Goal: Task Accomplishment & Management: Use online tool/utility

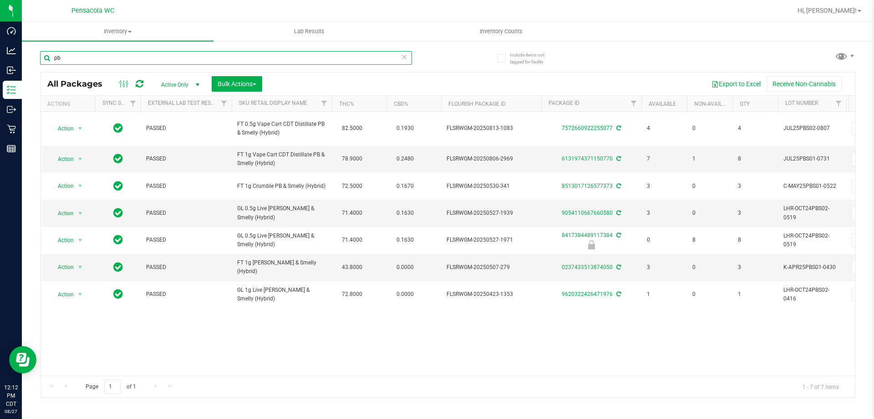
type input "p"
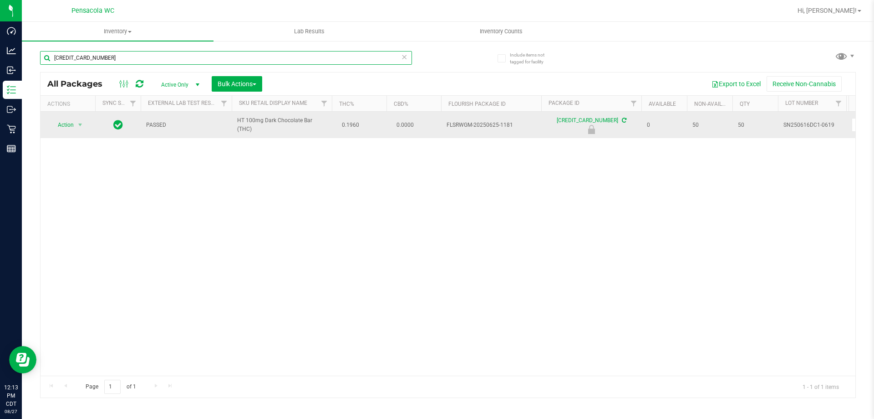
type input "[CREDIT_CARD_NUMBER]"
click at [52, 125] on span "Action" at bounding box center [62, 124] width 25 height 13
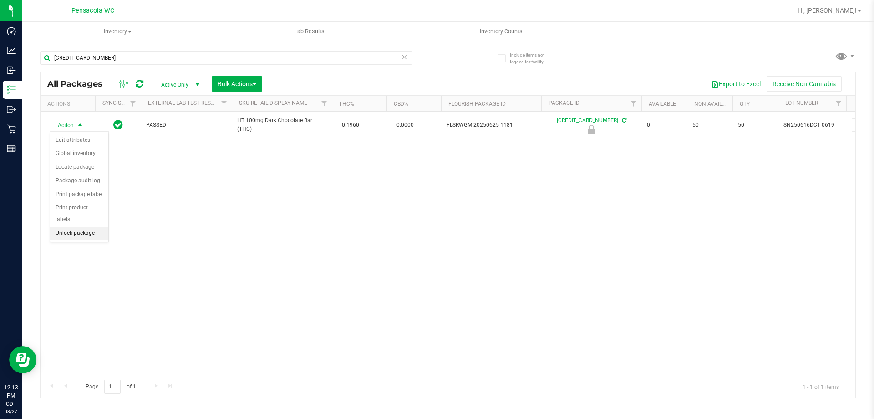
click at [68, 226] on li "Unlock package" at bounding box center [79, 233] width 58 height 14
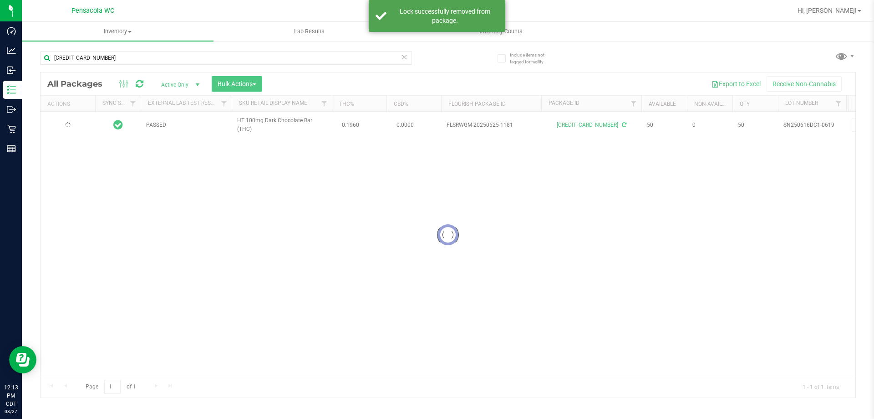
click at [66, 133] on div at bounding box center [448, 234] width 815 height 325
click at [70, 125] on div at bounding box center [448, 234] width 815 height 325
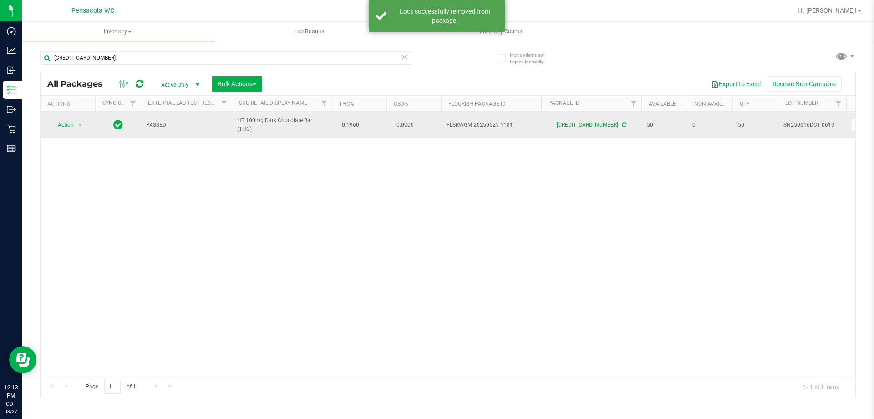
click at [67, 124] on span "Action" at bounding box center [62, 124] width 25 height 13
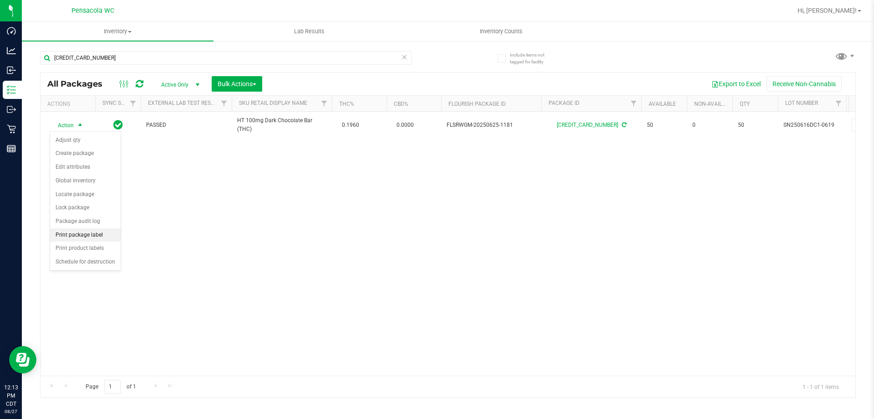
click at [85, 232] on li "Print package label" at bounding box center [85, 235] width 71 height 14
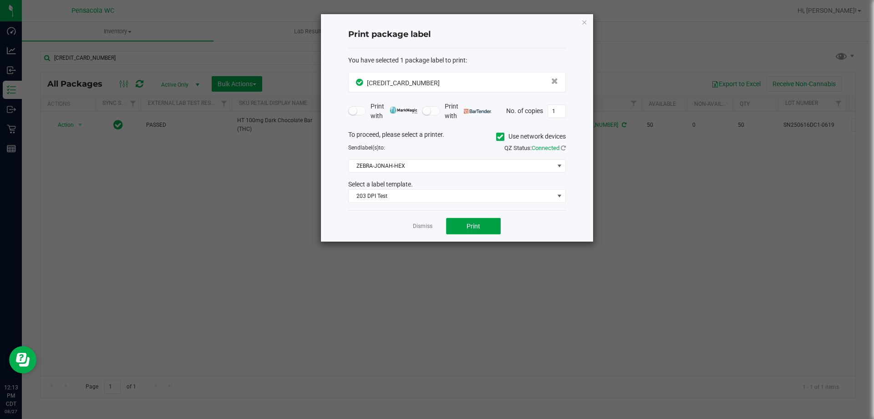
click at [472, 228] on span "Print" at bounding box center [474, 225] width 14 height 7
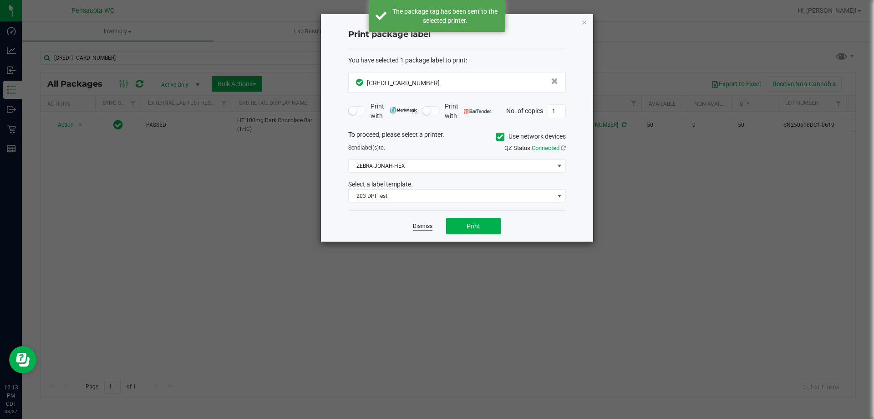
click at [420, 226] on link "Dismiss" at bounding box center [423, 226] width 20 height 8
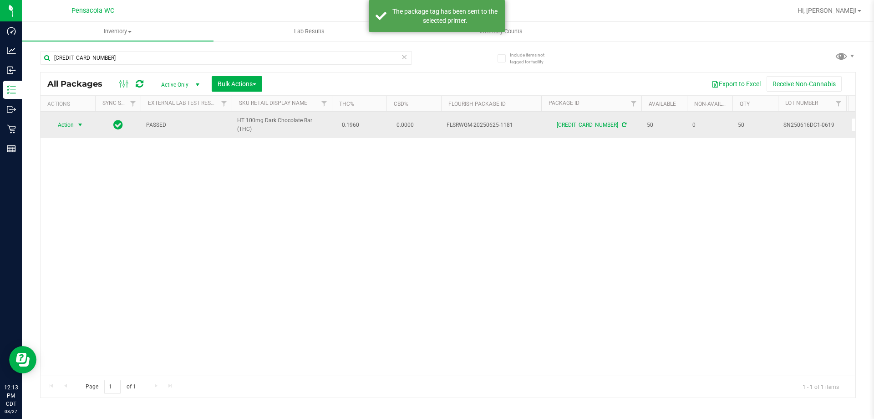
click at [80, 126] on span "select" at bounding box center [80, 124] width 7 height 7
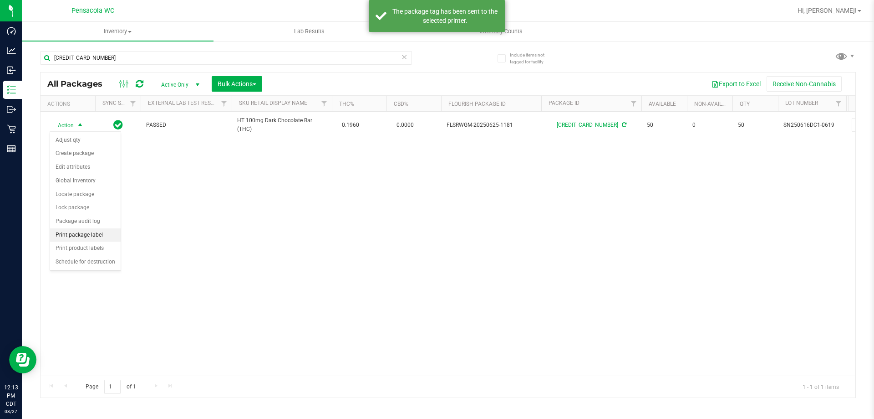
click at [77, 235] on li "Print package label" at bounding box center [85, 235] width 71 height 14
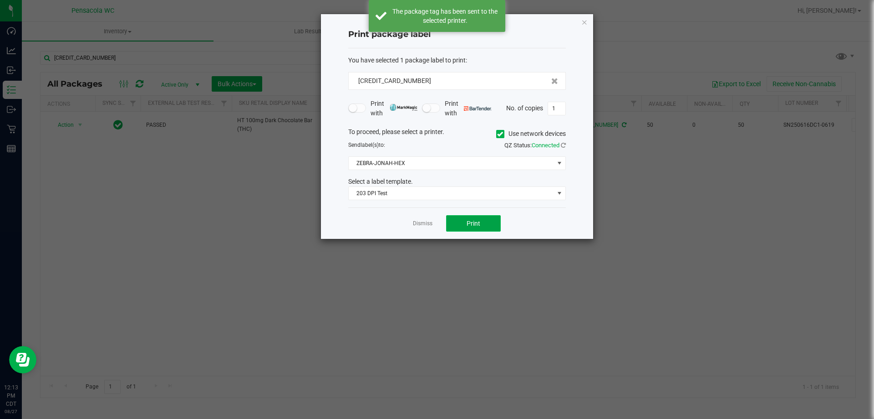
click at [467, 220] on span "Print" at bounding box center [474, 223] width 14 height 7
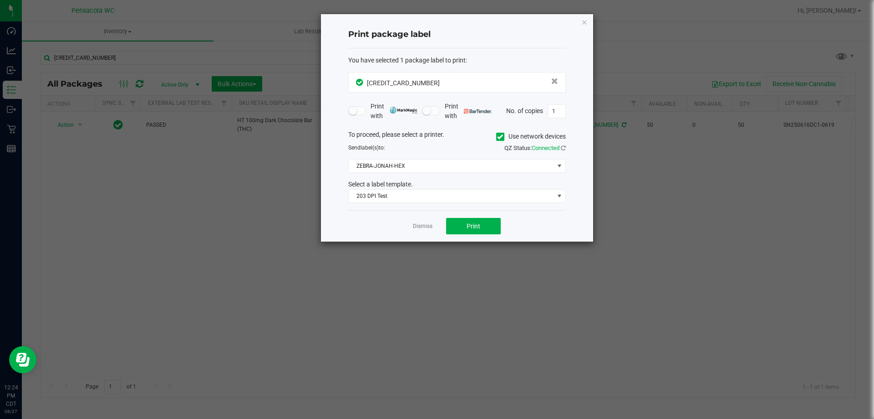
click at [283, 146] on ngb-modal-window "Print package label You have selected 1 package label to print : [CREDIT_CARD_N…" at bounding box center [440, 209] width 881 height 419
click at [423, 228] on link "Dismiss" at bounding box center [423, 226] width 20 height 8
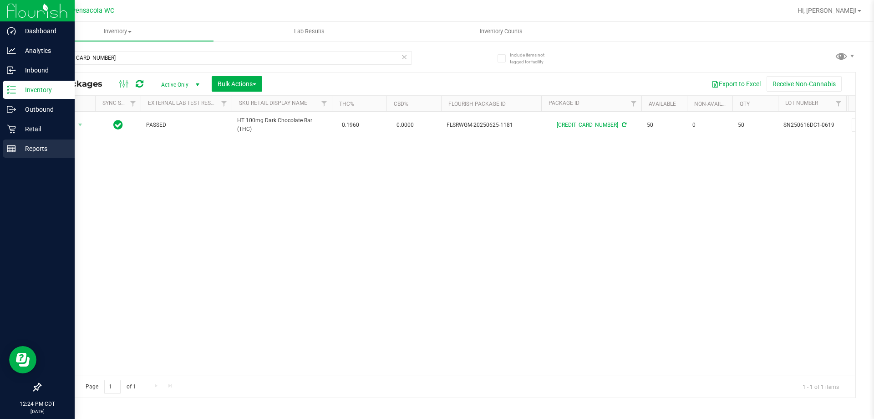
click at [11, 140] on div "Reports" at bounding box center [39, 148] width 72 height 18
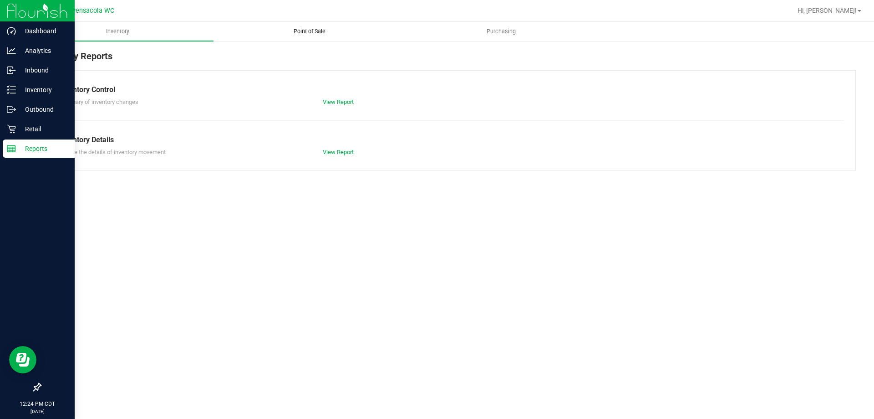
click at [313, 37] on uib-tab-heading "Point of Sale" at bounding box center [309, 31] width 191 height 18
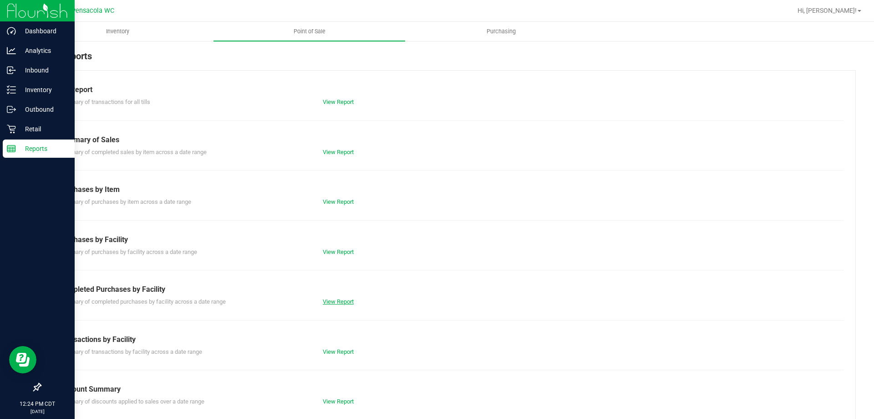
click at [324, 300] on link "View Report" at bounding box center [338, 301] width 31 height 7
